Goal: Information Seeking & Learning: Learn about a topic

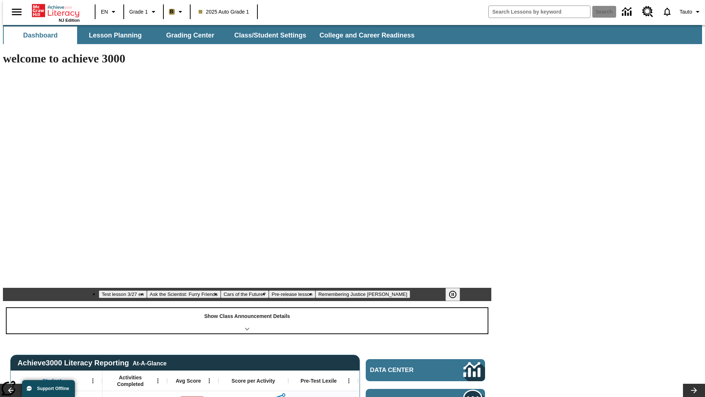
click at [247, 308] on div "Show Class Announcement Details" at bounding box center [247, 320] width 481 height 25
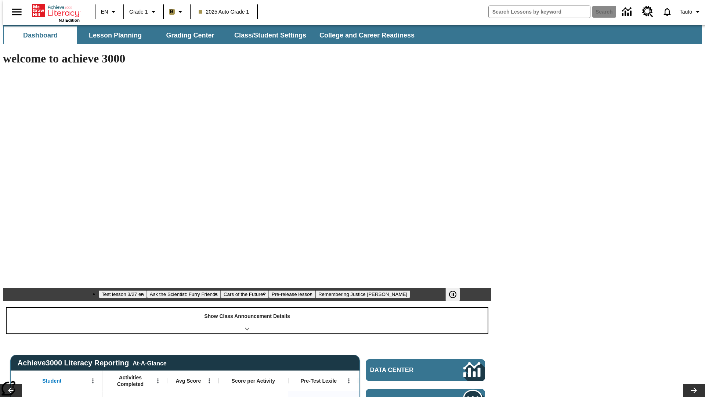
click at [247, 308] on div "Show Class Announcement Details" at bounding box center [247, 320] width 481 height 25
